Goal: Information Seeking & Learning: Learn about a topic

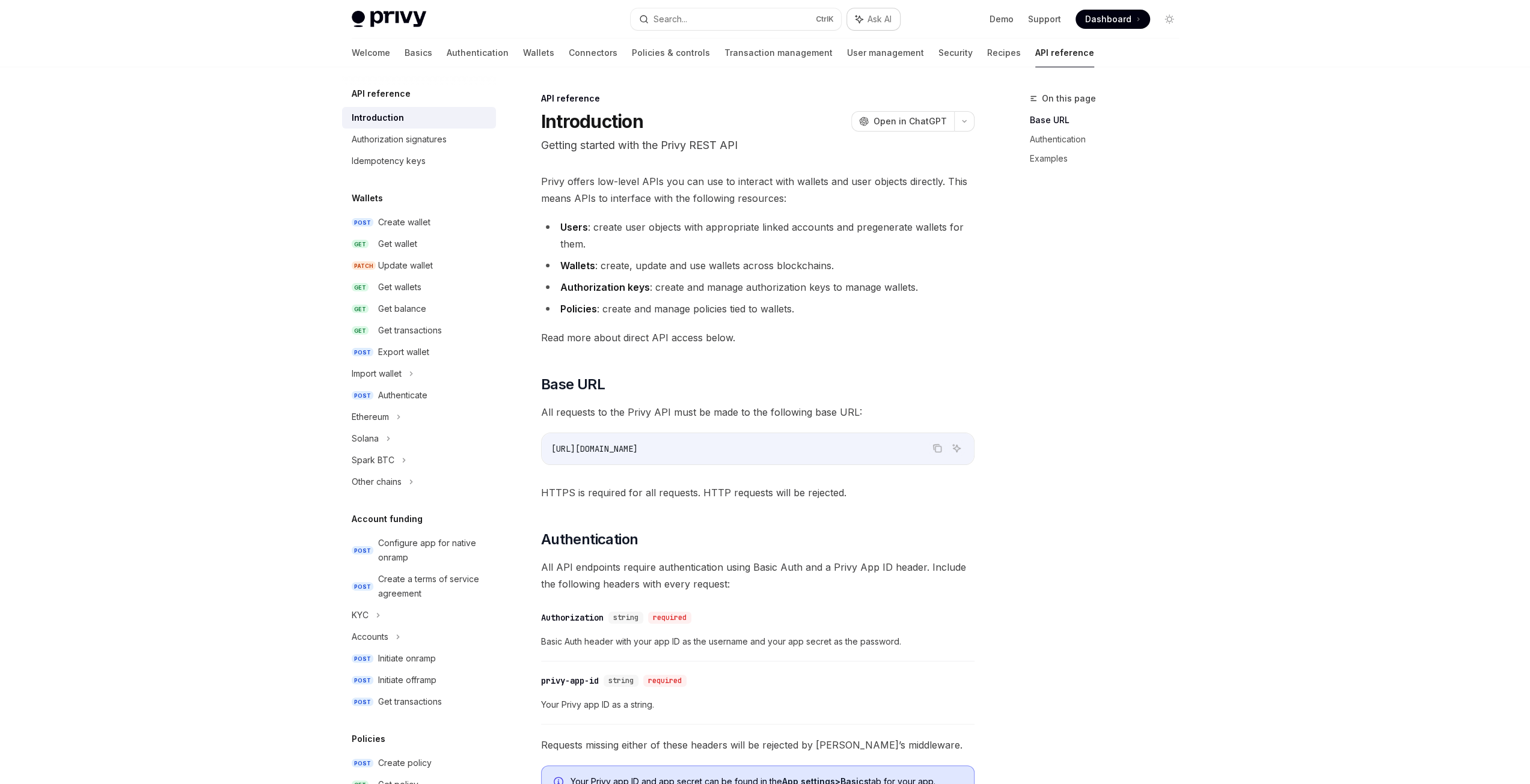
click at [868, 15] on span "Ask AI" at bounding box center [880, 19] width 24 height 12
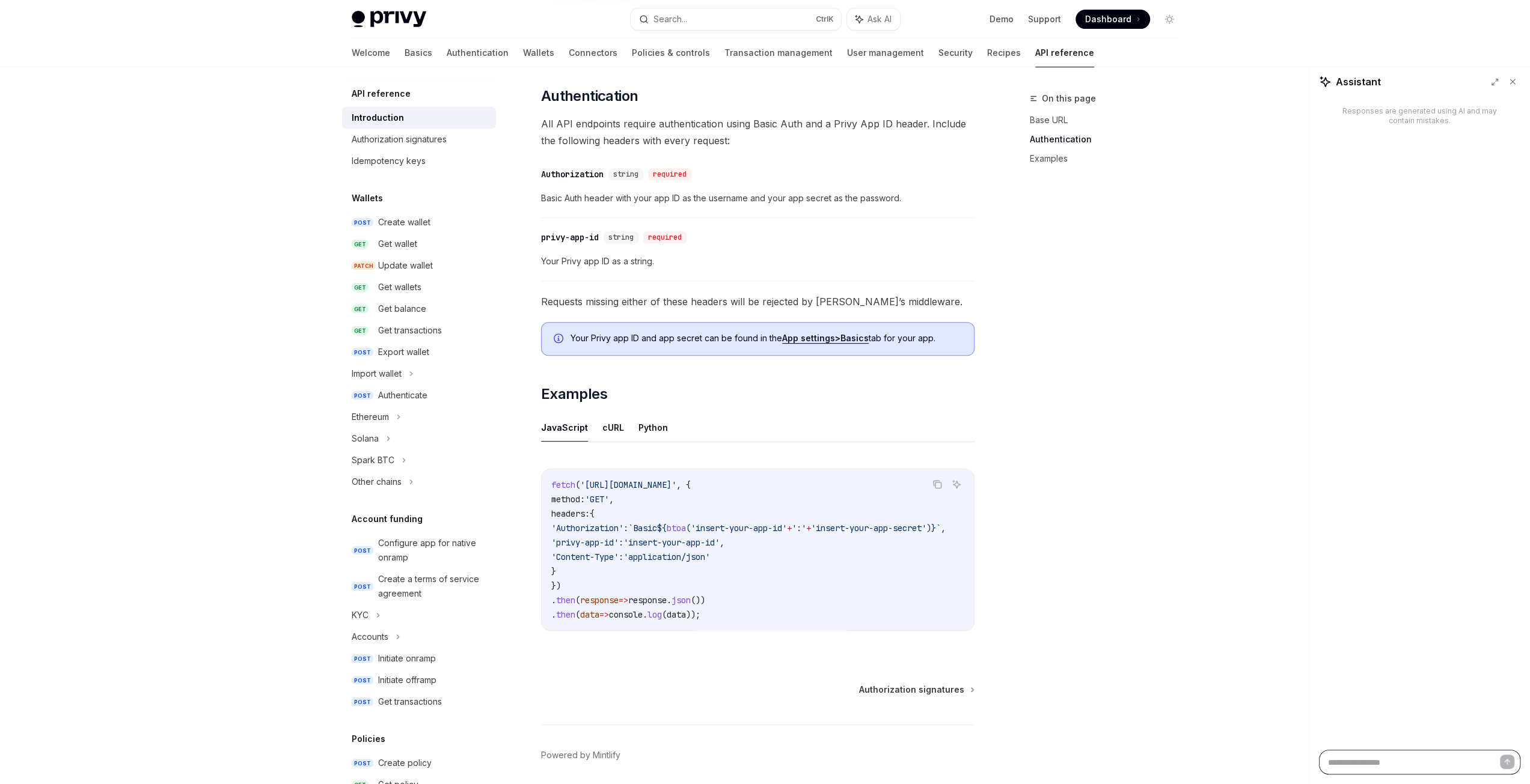
scroll to position [490, 0]
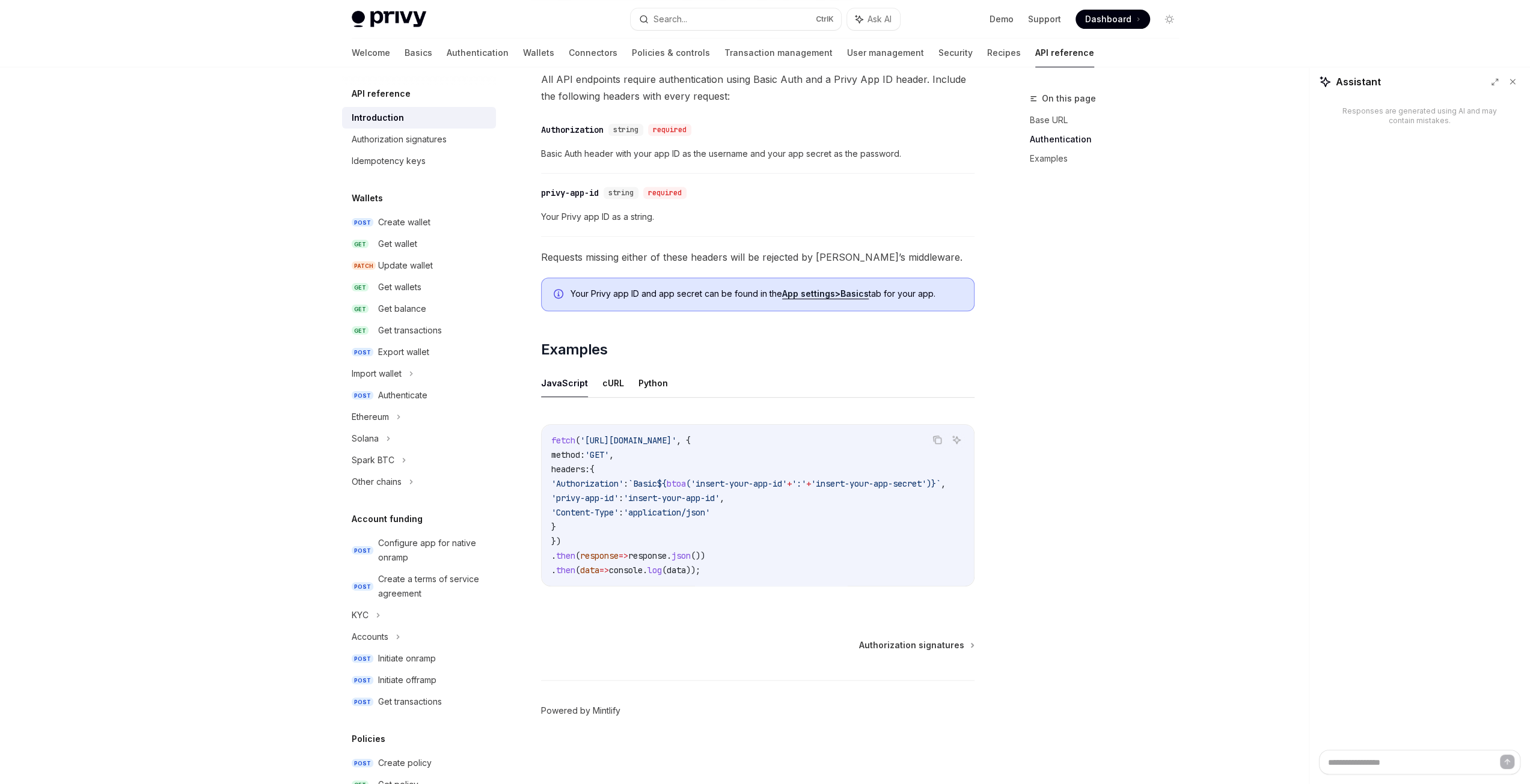
click at [603, 715] on link "Powered by Mintlify" at bounding box center [581, 710] width 80 height 12
click at [874, 22] on span "Ask AI" at bounding box center [880, 19] width 24 height 12
click at [868, 13] on span "Ask AI" at bounding box center [880, 19] width 24 height 12
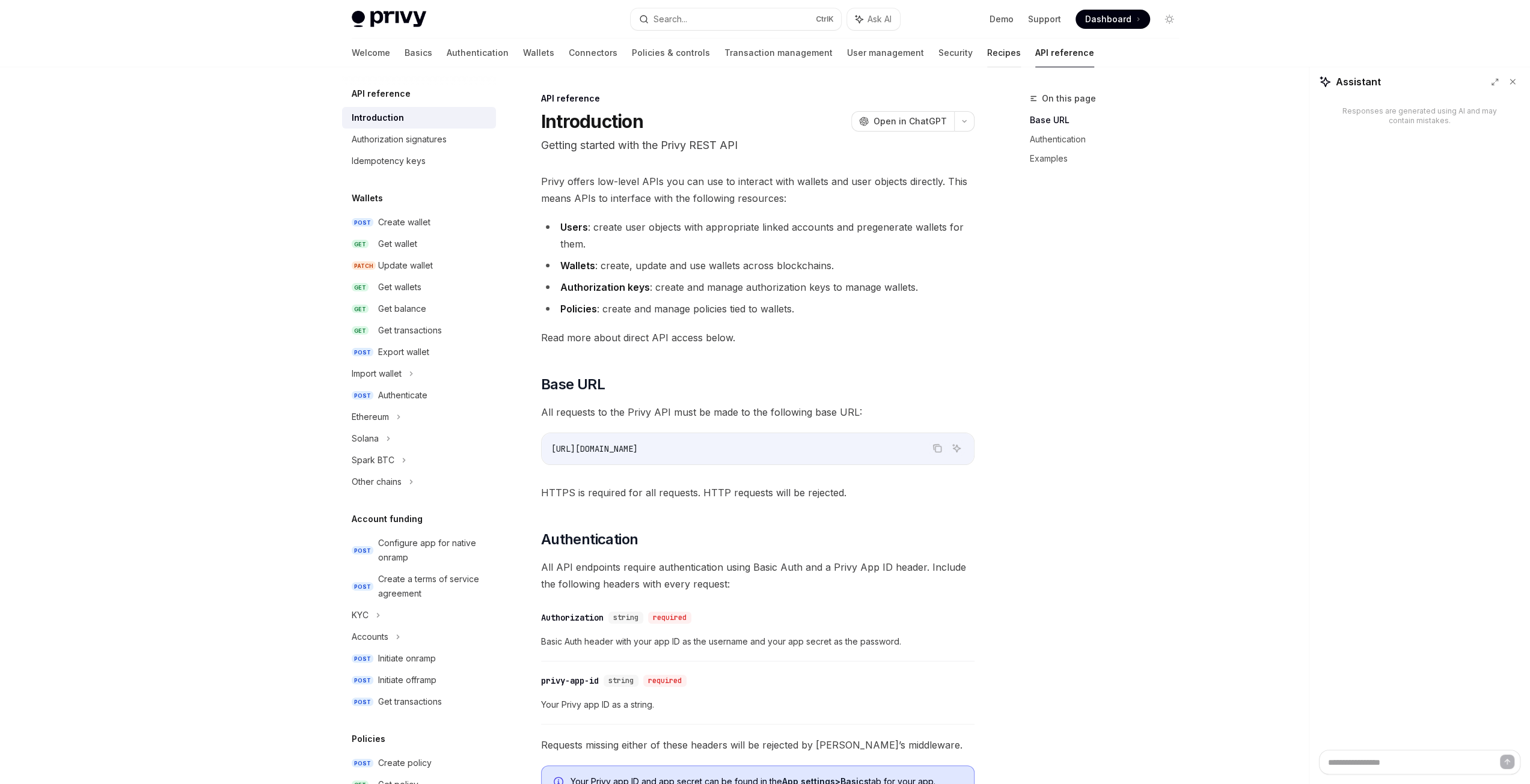
click at [987, 56] on link "Recipes" at bounding box center [1004, 53] width 34 height 29
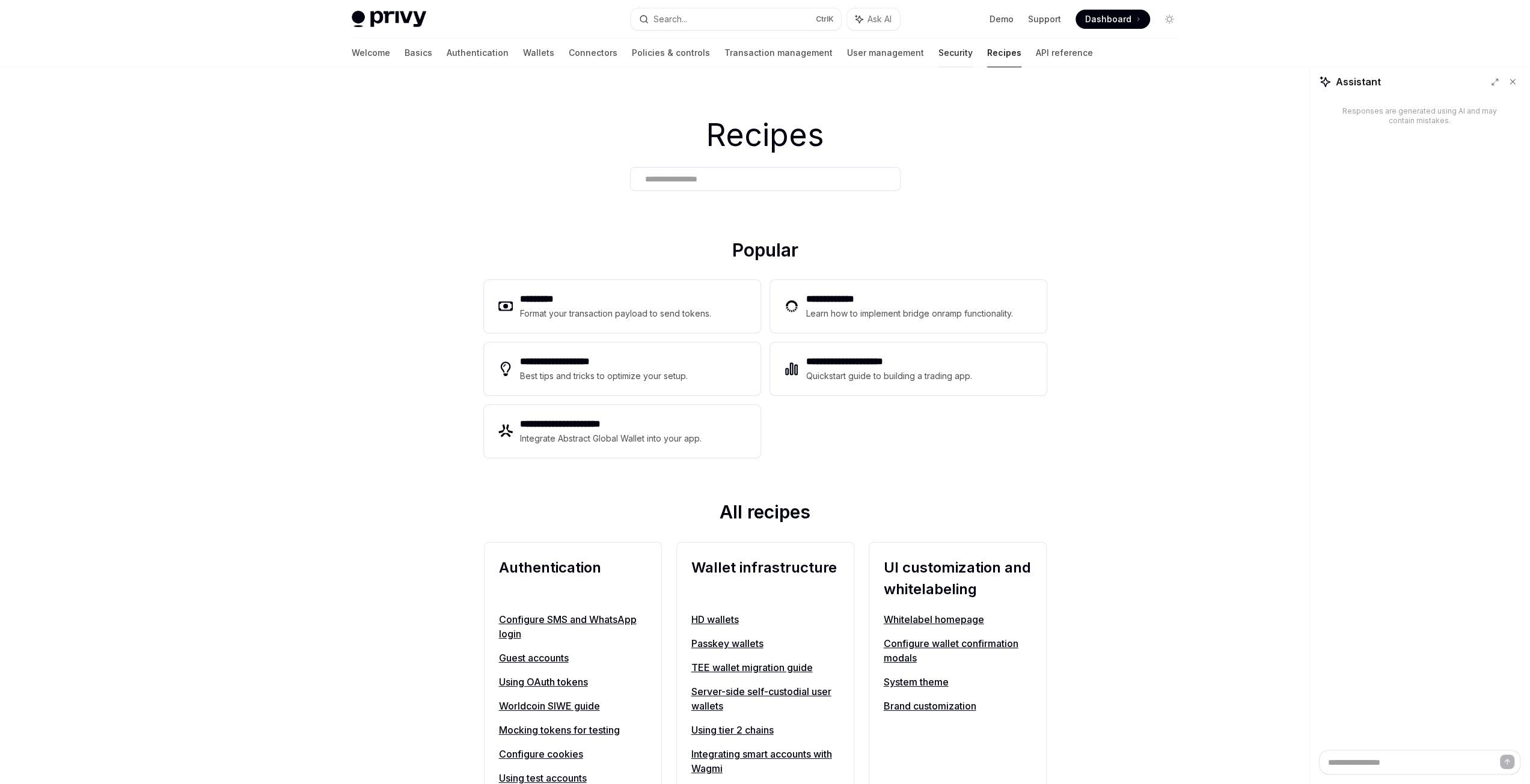
click at [938, 67] on div at bounding box center [955, 68] width 35 height 1
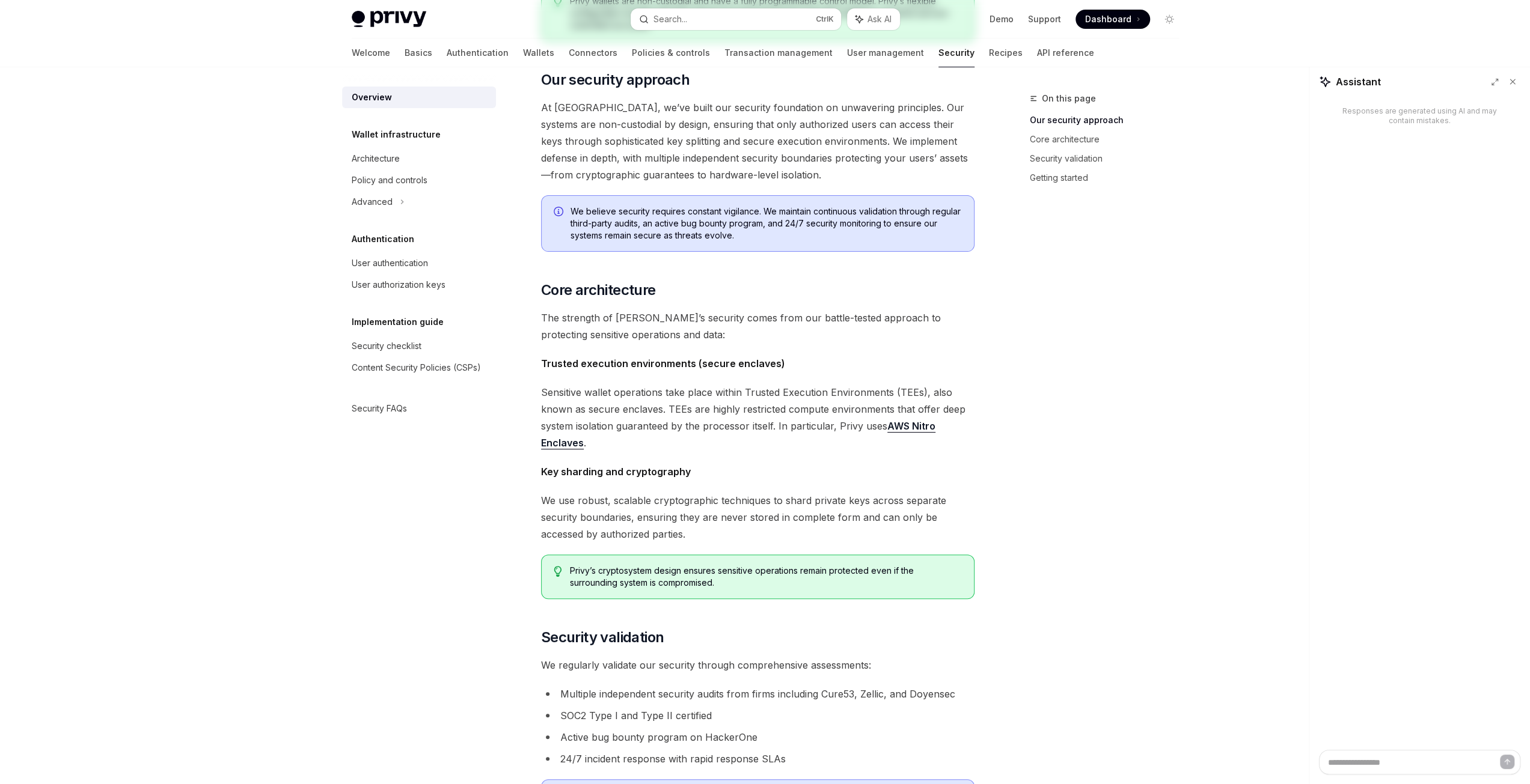
scroll to position [603, 0]
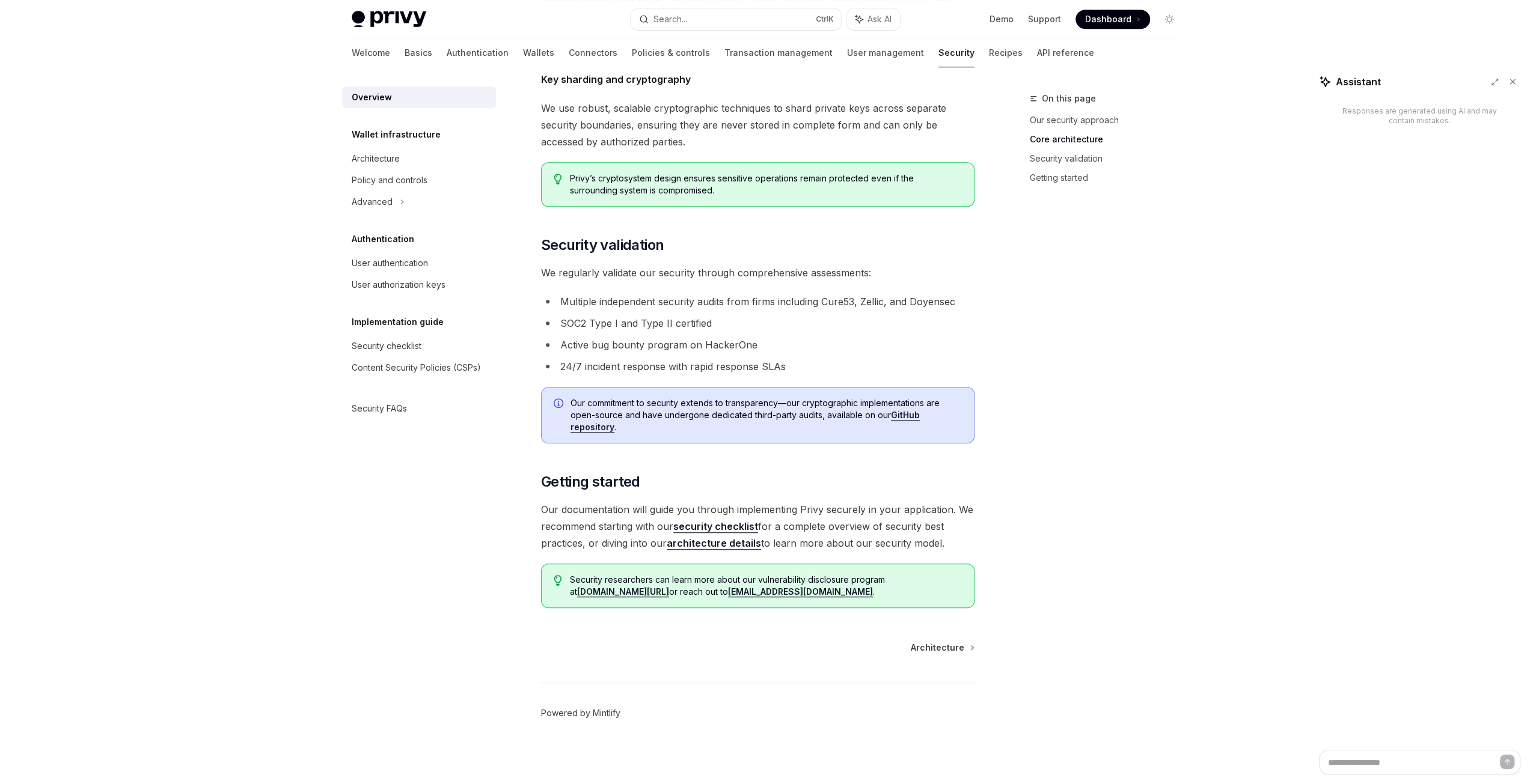
click at [601, 712] on link "Powered by Mintlify" at bounding box center [581, 713] width 80 height 12
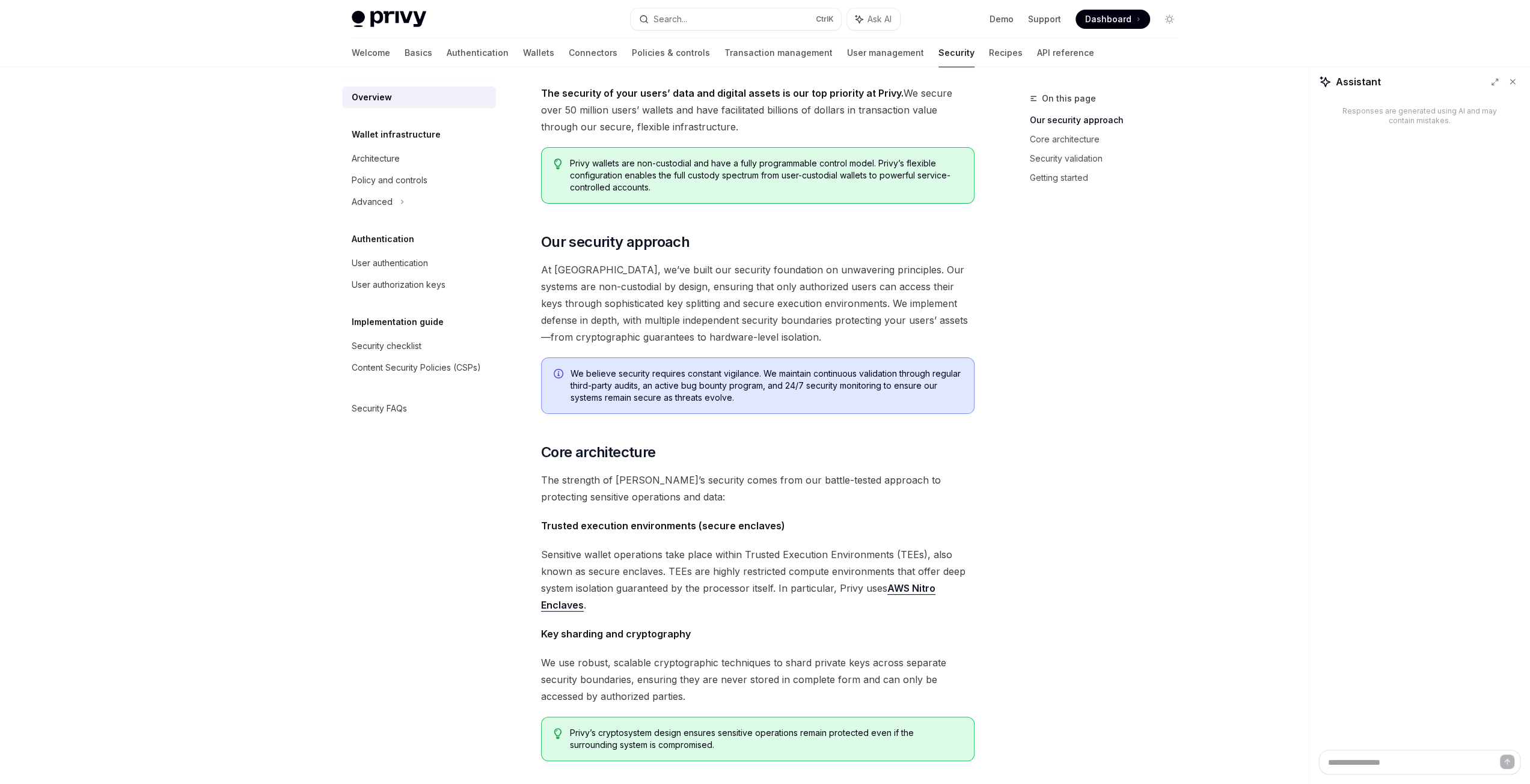
scroll to position [0, 0]
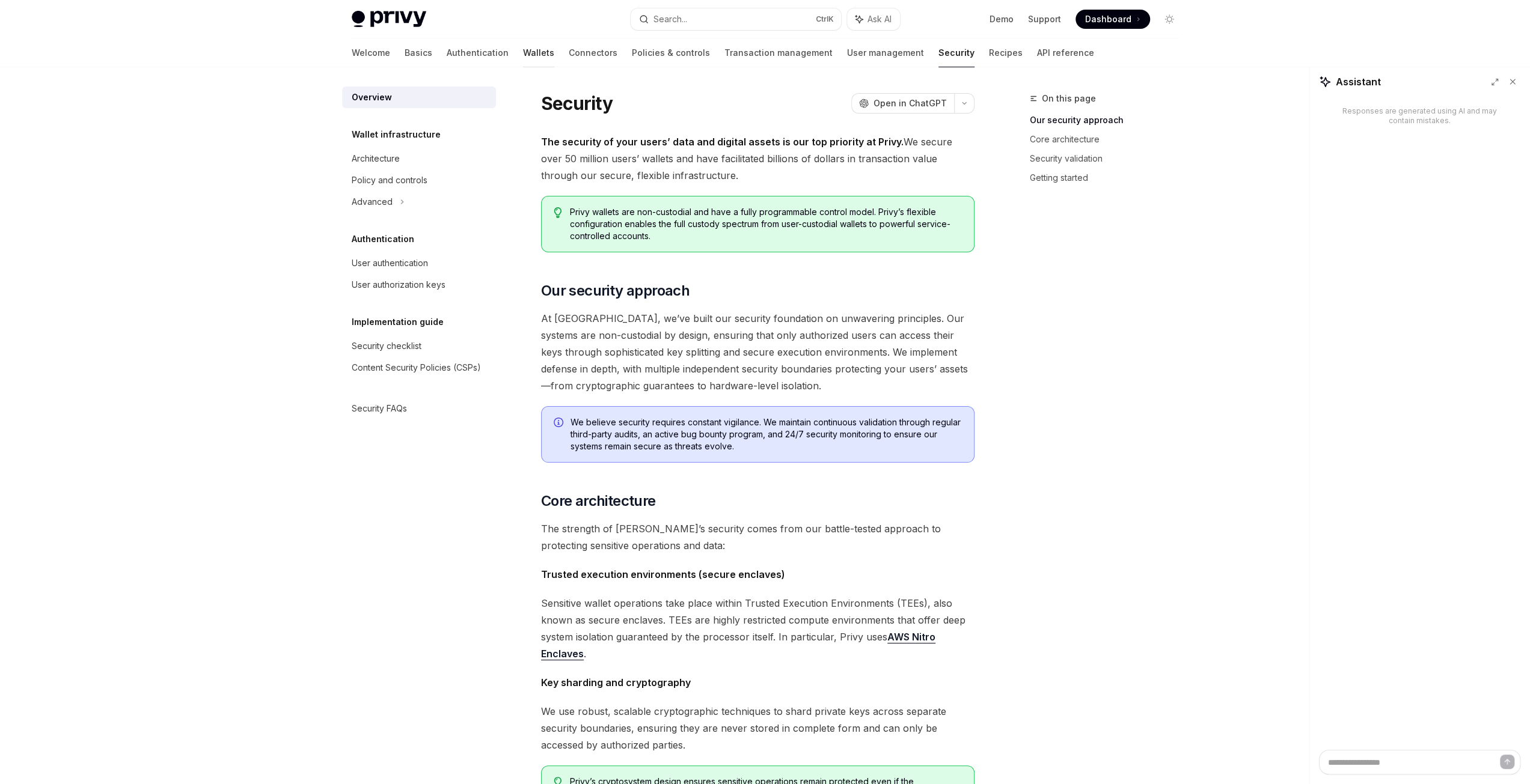
click at [523, 60] on link "Wallets" at bounding box center [538, 53] width 31 height 29
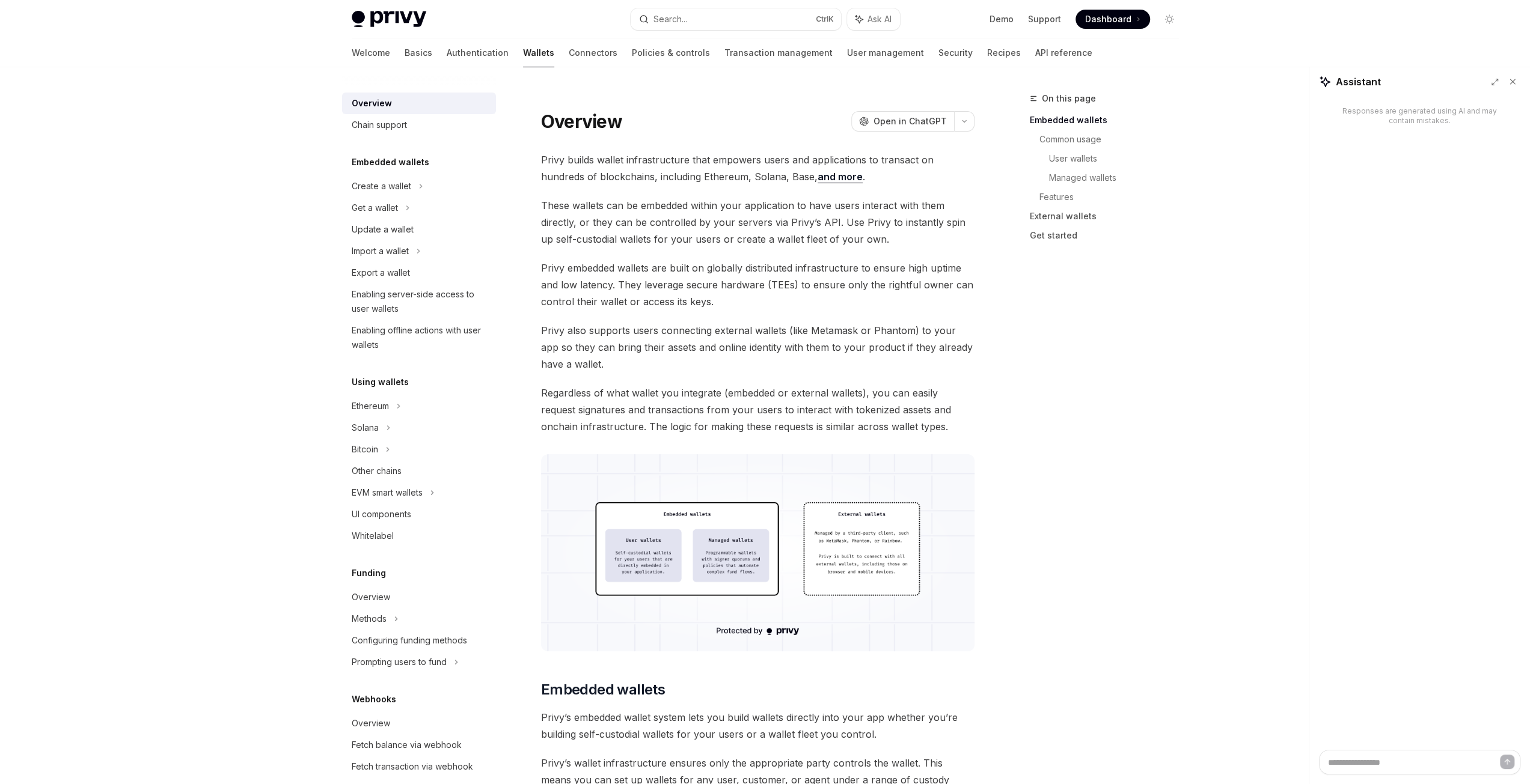
click at [374, 15] on img at bounding box center [389, 19] width 75 height 17
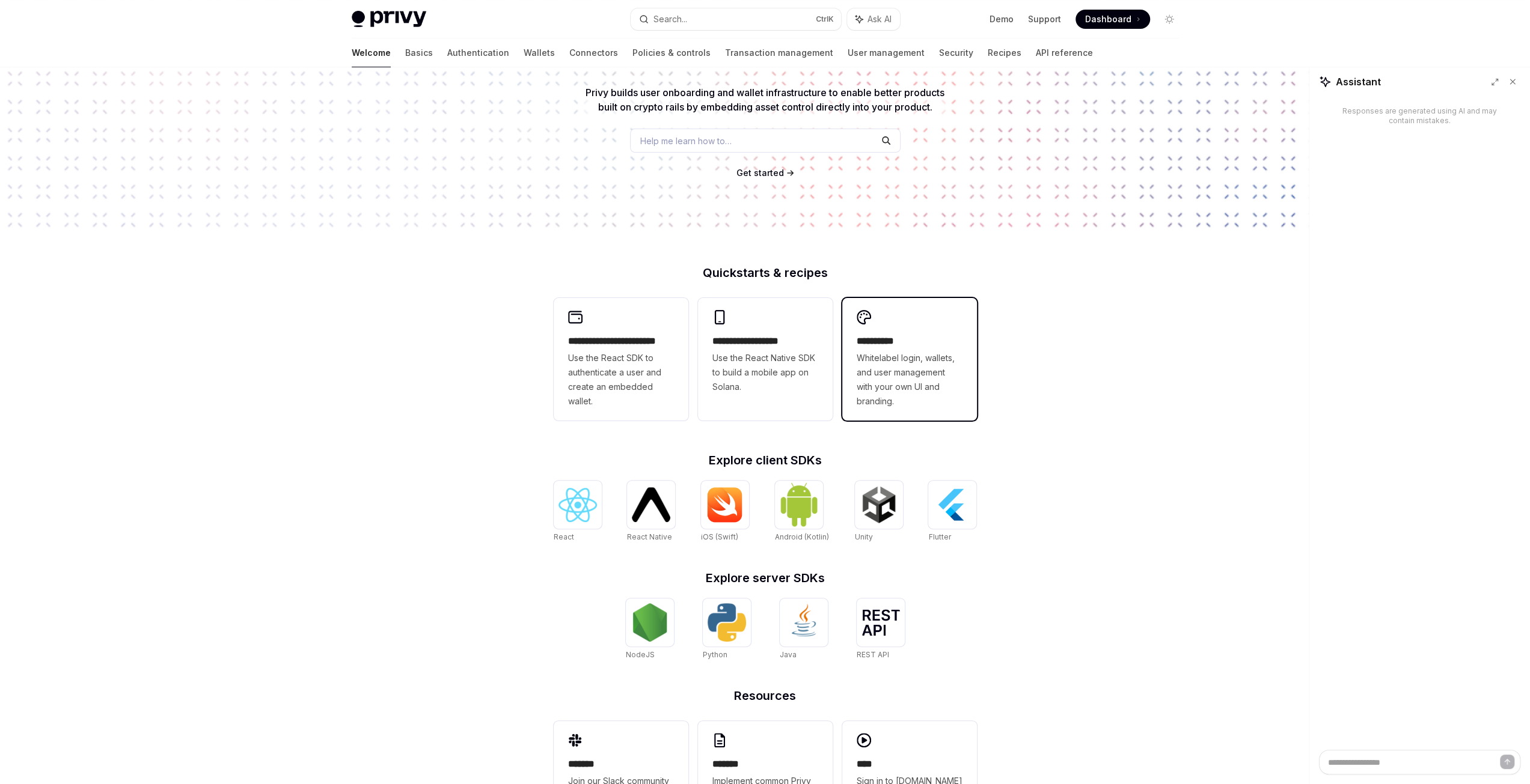
scroll to position [170, 0]
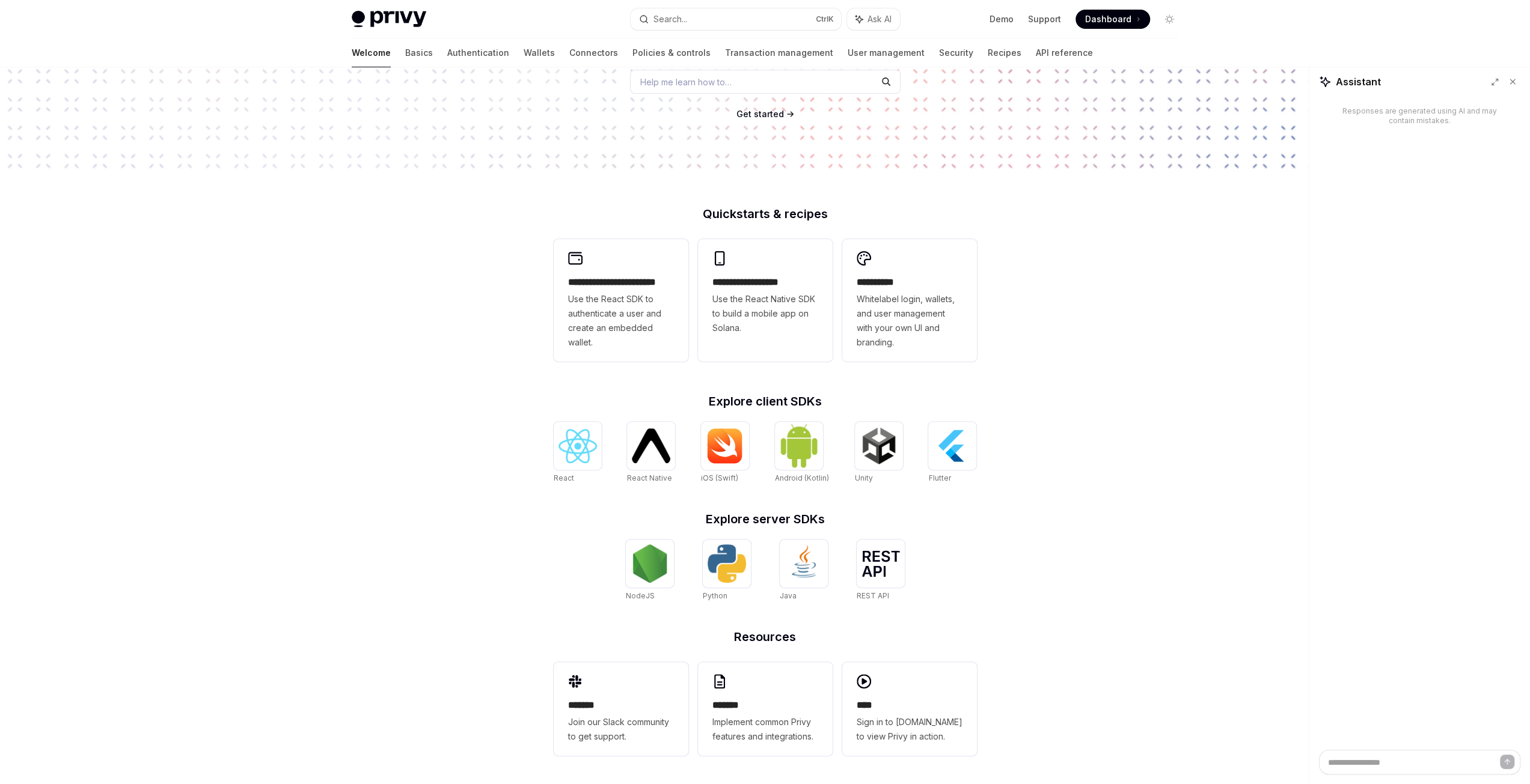
click at [309, 194] on div "**********" at bounding box center [765, 340] width 1530 height 888
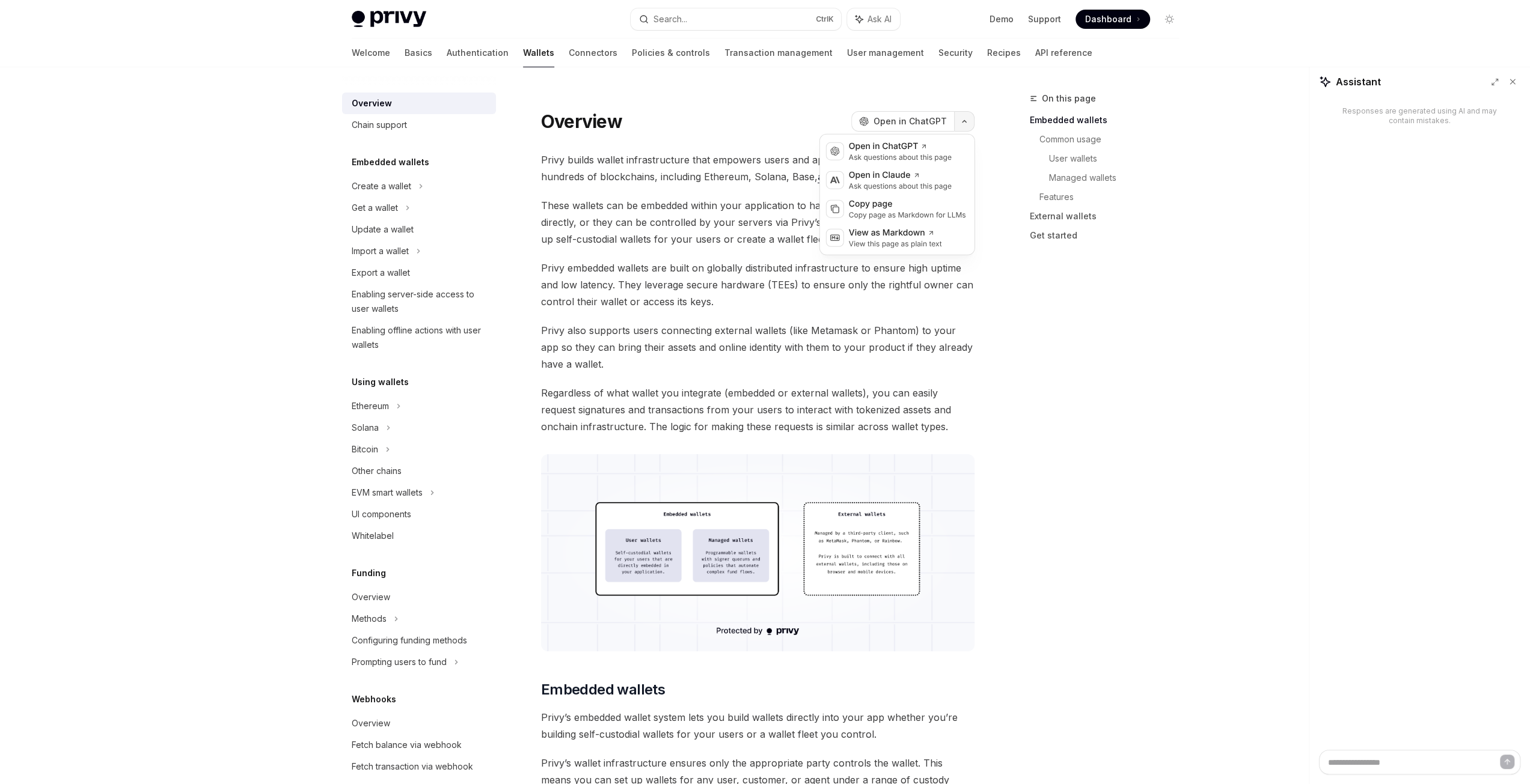
click at [959, 127] on button "button" at bounding box center [964, 121] width 20 height 20
click at [1039, 351] on div "On this page Embedded wallets Common usage User wallets Managed wallets Feature…" at bounding box center [1097, 437] width 183 height 692
click at [968, 120] on button "button" at bounding box center [964, 121] width 20 height 20
click at [923, 151] on div "Open in ChatGPT" at bounding box center [900, 147] width 103 height 12
click at [893, 125] on span "Open in ChatGPT" at bounding box center [910, 121] width 73 height 12
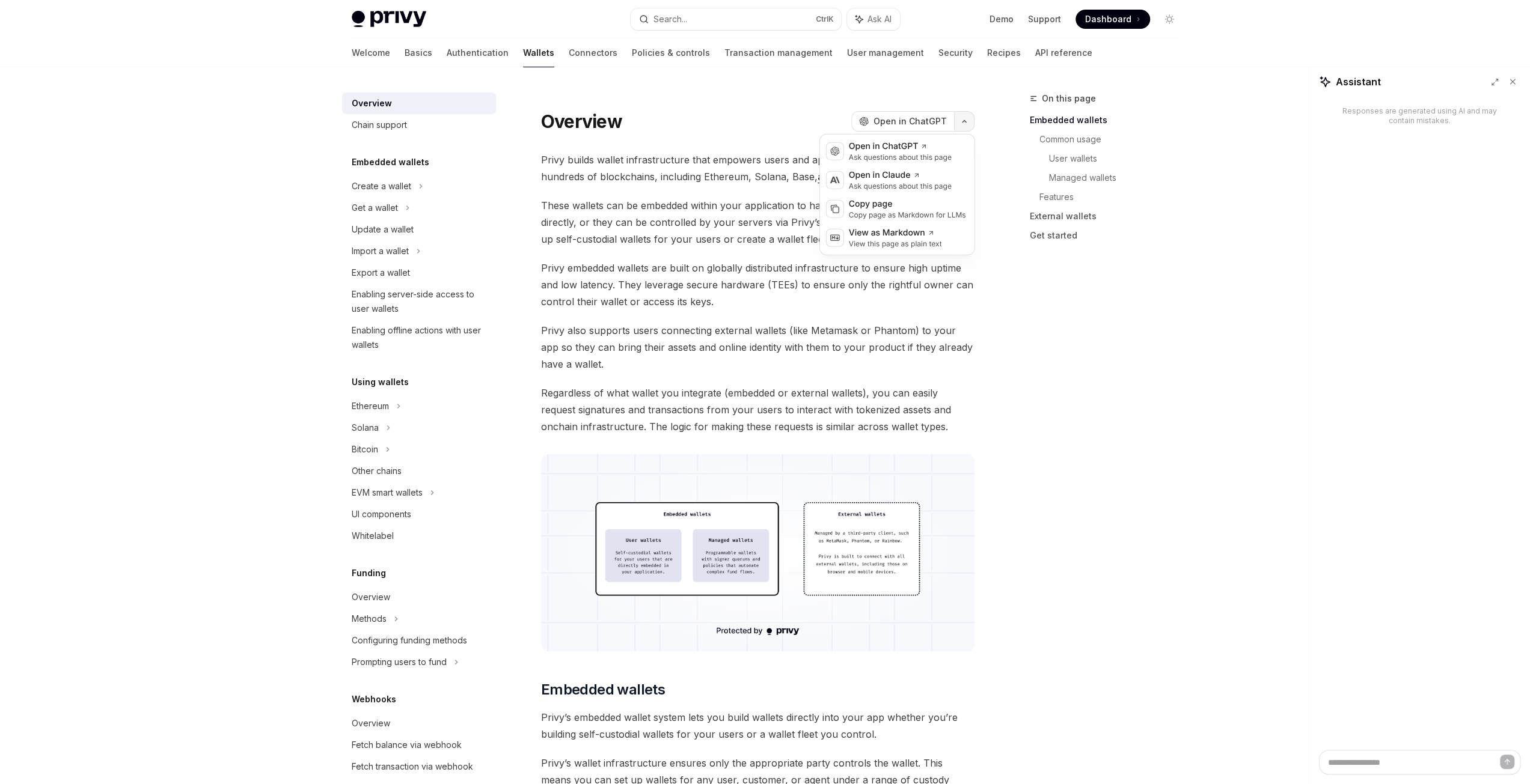
click at [971, 127] on button "button" at bounding box center [964, 121] width 20 height 20
click at [860, 246] on div "View this page as plain text" at bounding box center [895, 244] width 93 height 10
click at [385, 134] on link "Chain support" at bounding box center [419, 125] width 154 height 22
type textarea "*"
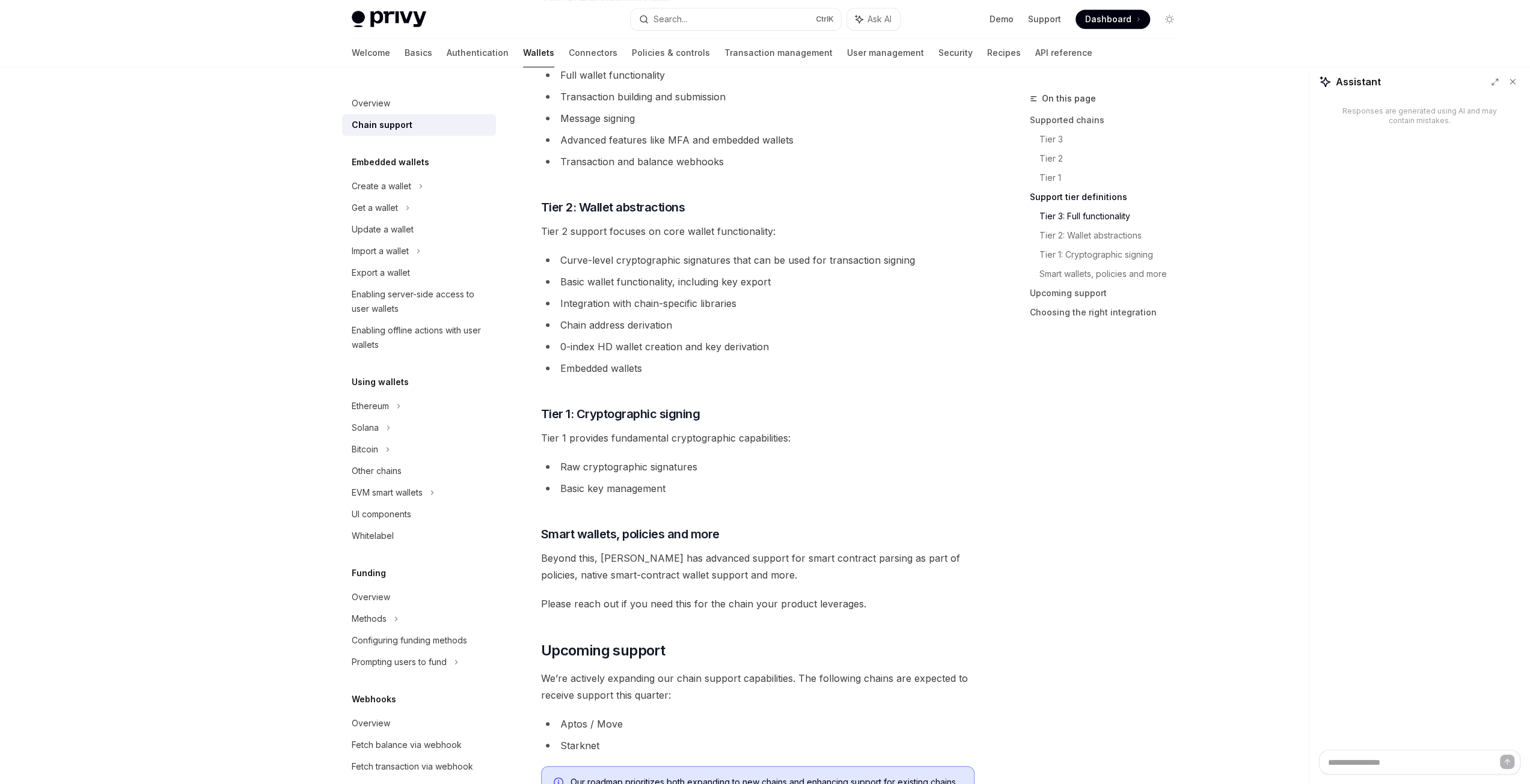
scroll to position [1247, 0]
